Goal: Information Seeking & Learning: Learn about a topic

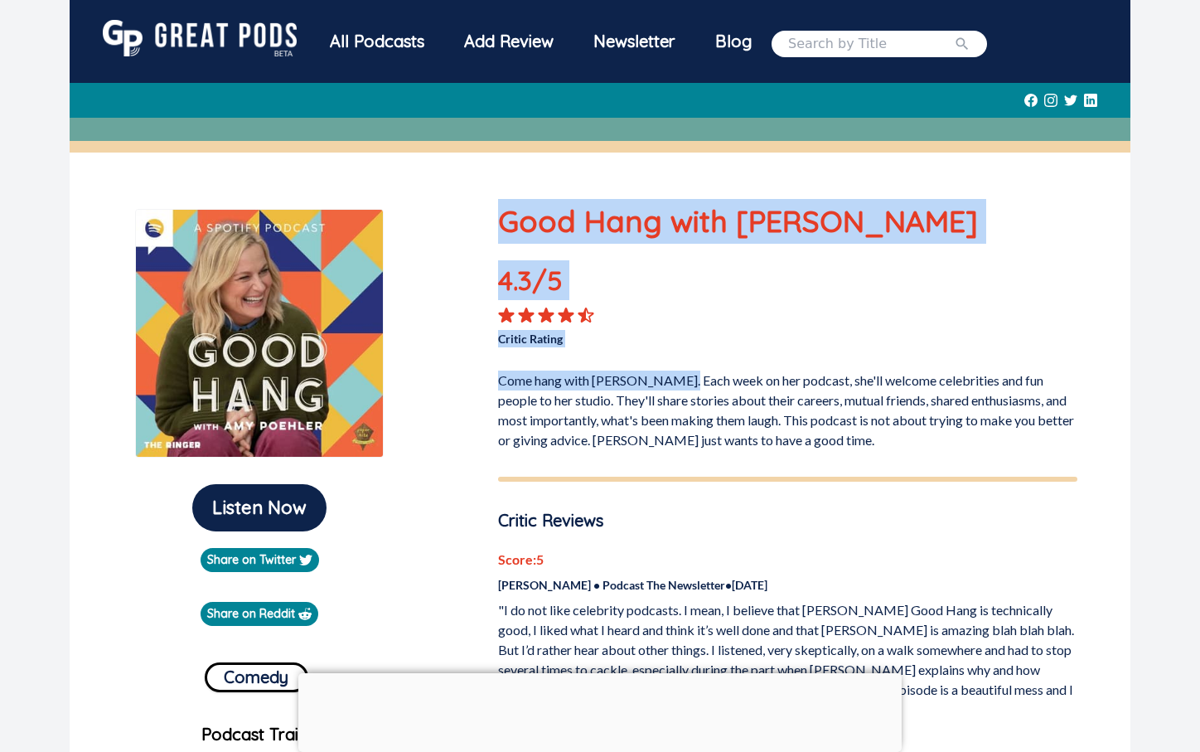
drag, startPoint x: 684, startPoint y: 383, endPoint x: 718, endPoint y: 454, distance: 79.0
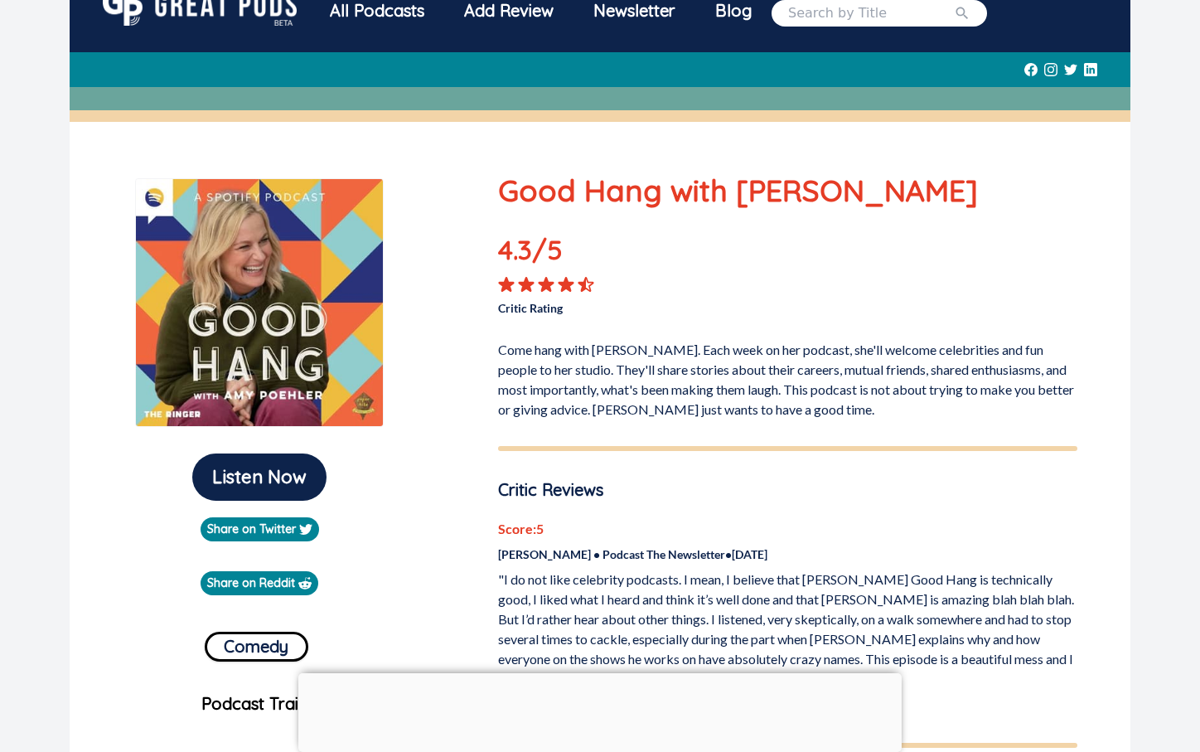
scroll to position [37, 0]
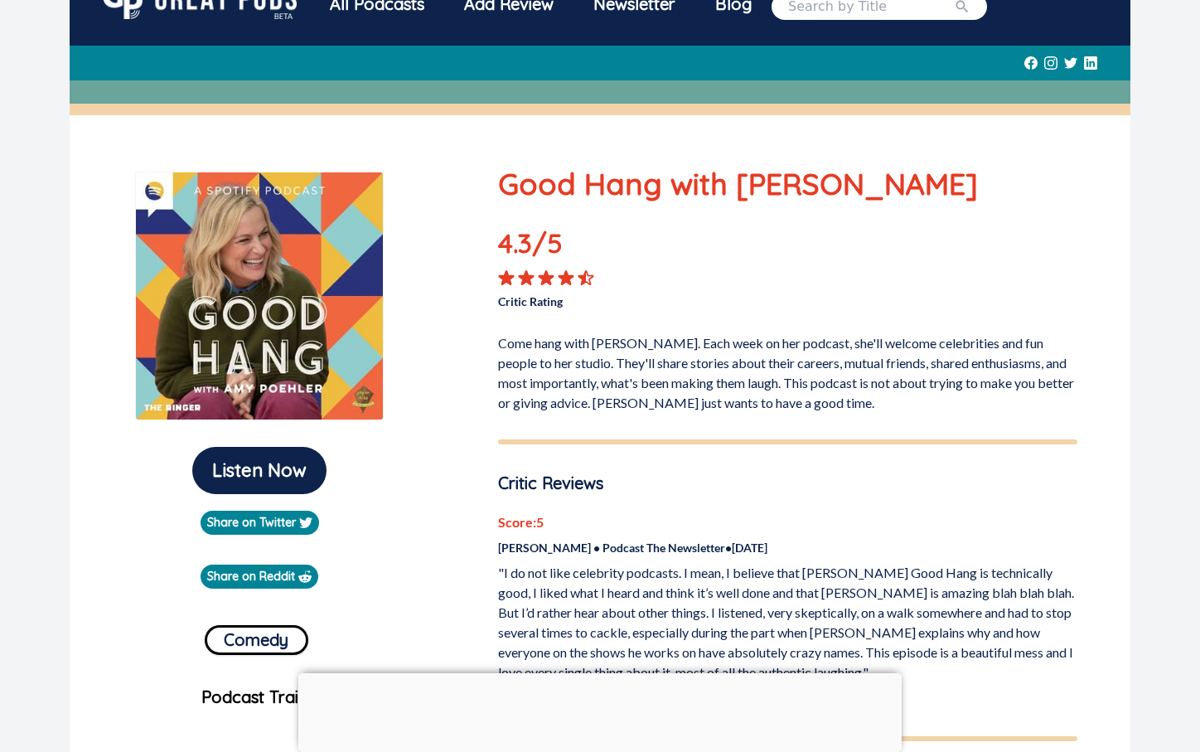
click at [654, 365] on p "Come hang with [PERSON_NAME]. Each week on her podcast, she'll welcome celebrit…" at bounding box center [787, 370] width 579 height 86
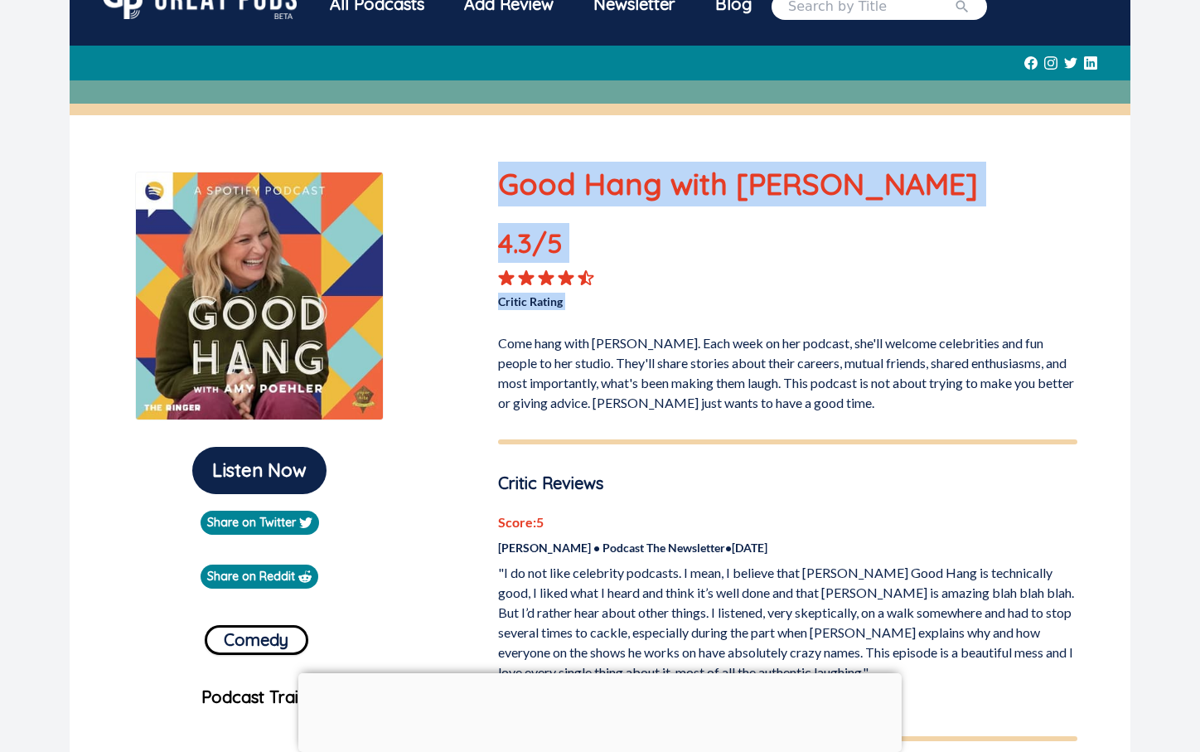
click at [654, 365] on p "Come hang with [PERSON_NAME]. Each week on her podcast, she'll welcome celebrit…" at bounding box center [787, 370] width 579 height 86
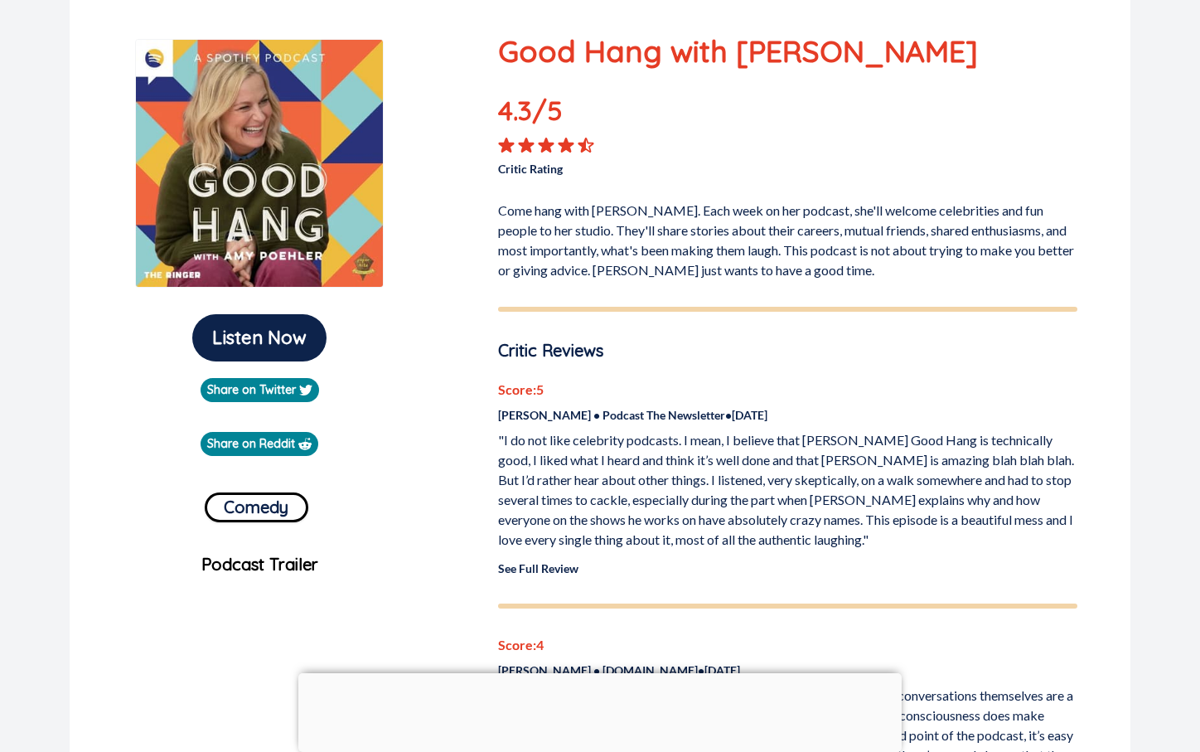
scroll to position [186, 0]
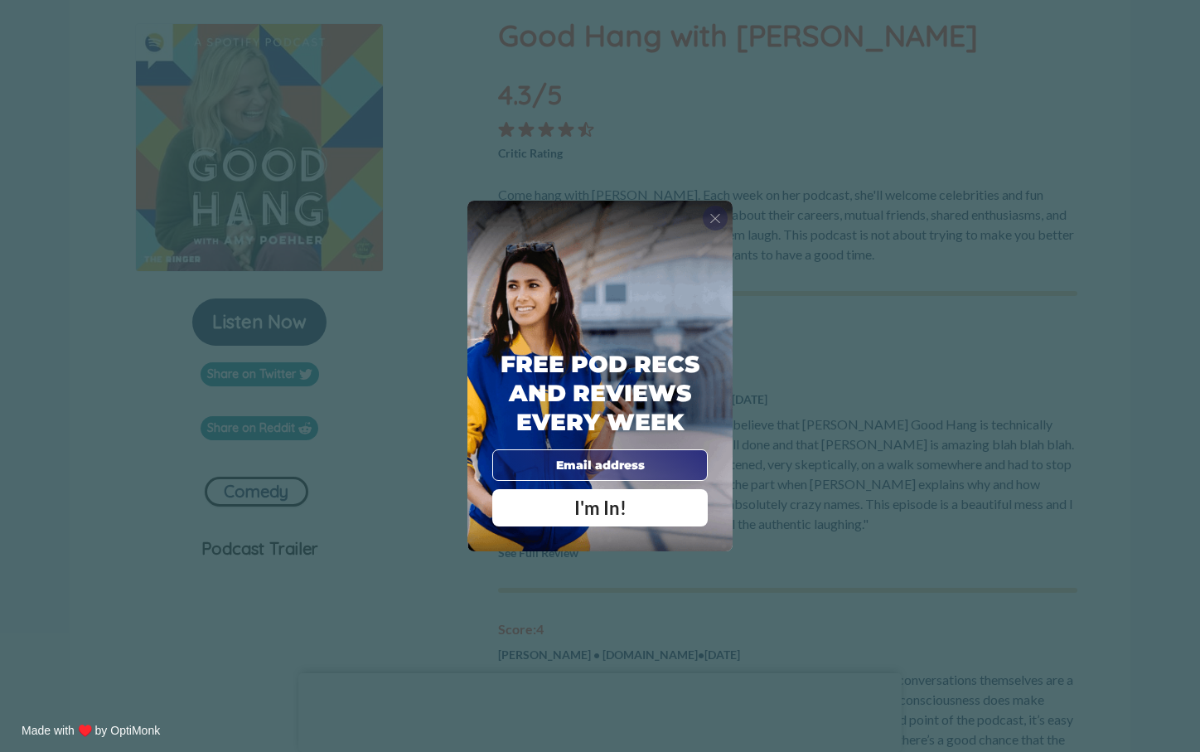
click at [710, 220] on span "X" at bounding box center [716, 218] width 12 height 17
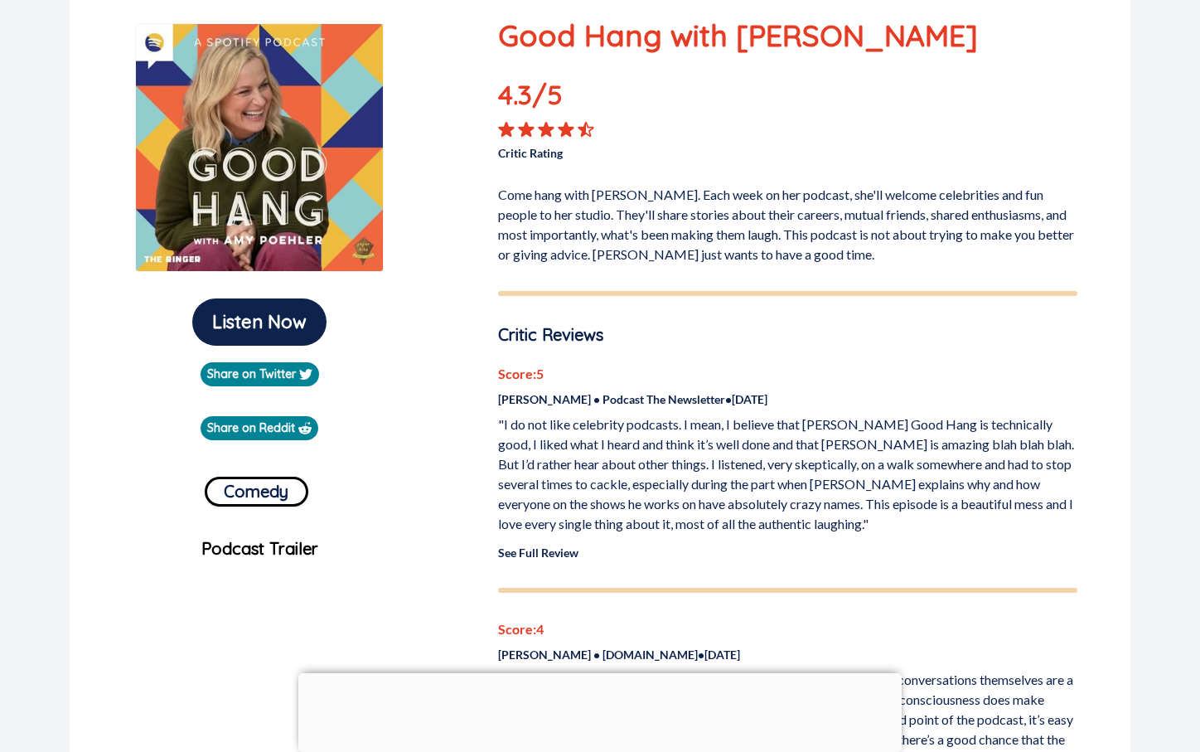
click at [725, 464] on p ""I do not like celebrity podcasts. I mean, I believe that [PERSON_NAME] Good Ha…" at bounding box center [787, 473] width 579 height 119
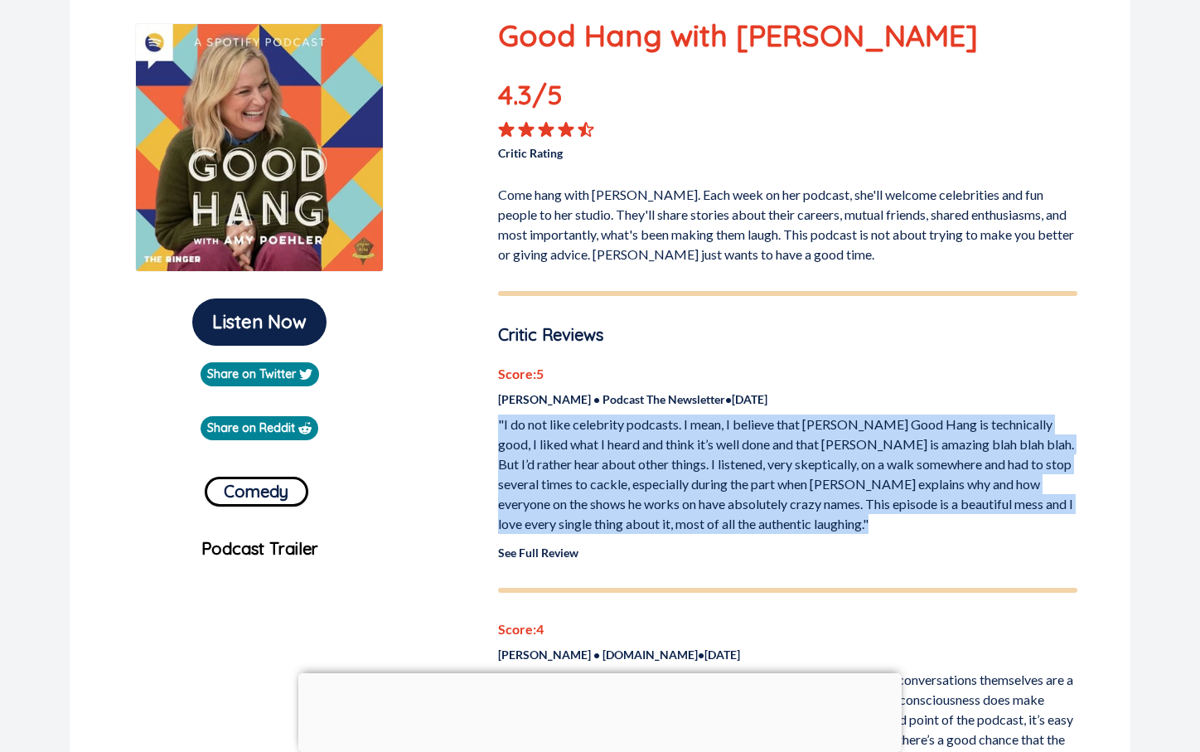
click at [725, 464] on p ""I do not like celebrity podcasts. I mean, I believe that [PERSON_NAME] Good Ha…" at bounding box center [787, 473] width 579 height 119
click at [713, 488] on p ""I do not like celebrity podcasts. I mean, I believe that [PERSON_NAME] Good Ha…" at bounding box center [787, 473] width 579 height 119
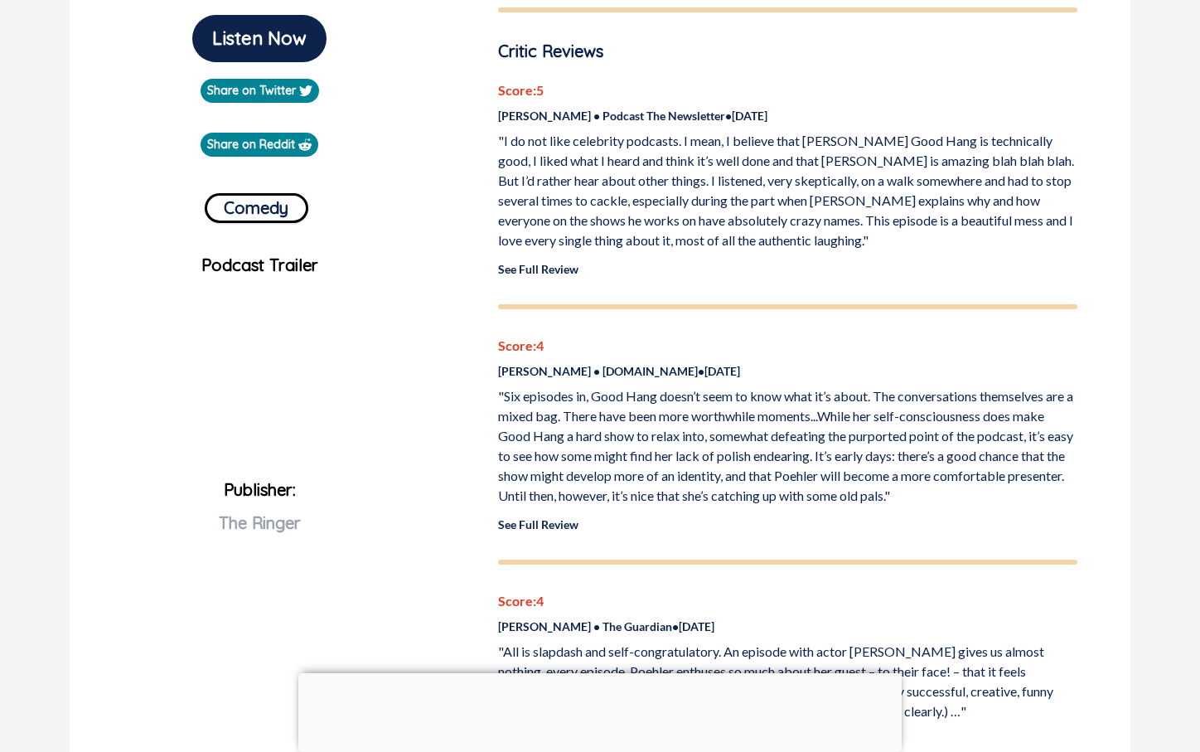
scroll to position [478, 0]
